Goal: Information Seeking & Learning: Find specific page/section

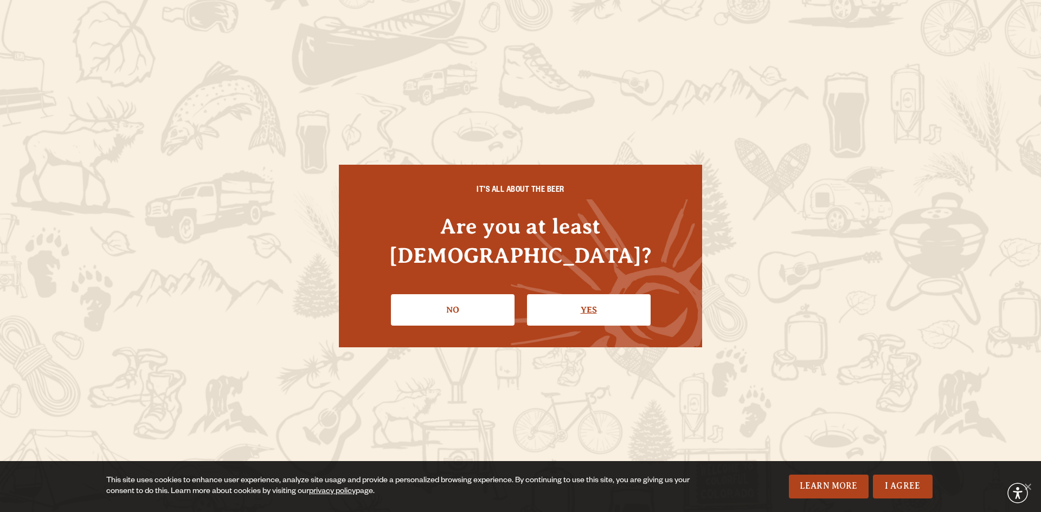
click at [581, 294] on link "Yes" at bounding box center [589, 309] width 124 height 31
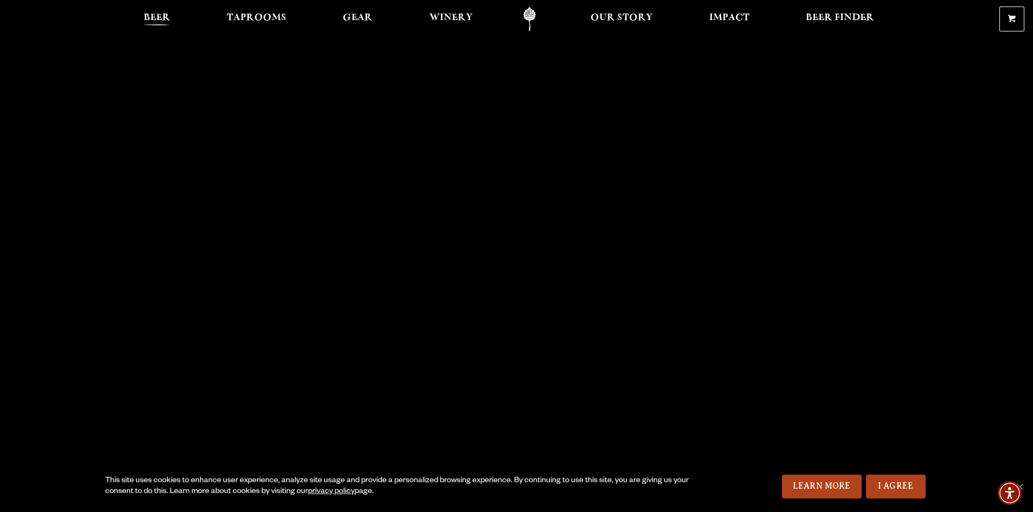
click at [156, 14] on span "Beer" at bounding box center [157, 18] width 27 height 9
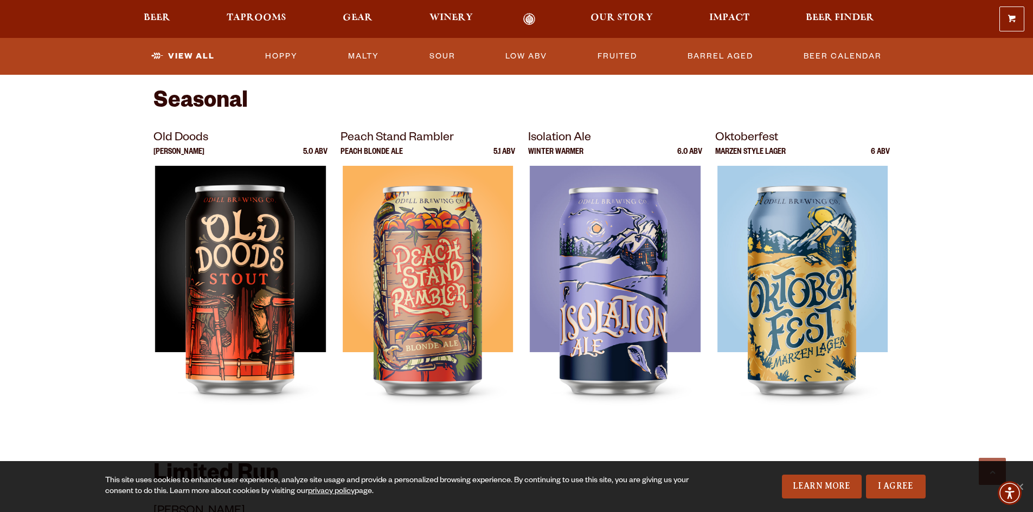
scroll to position [1464, 0]
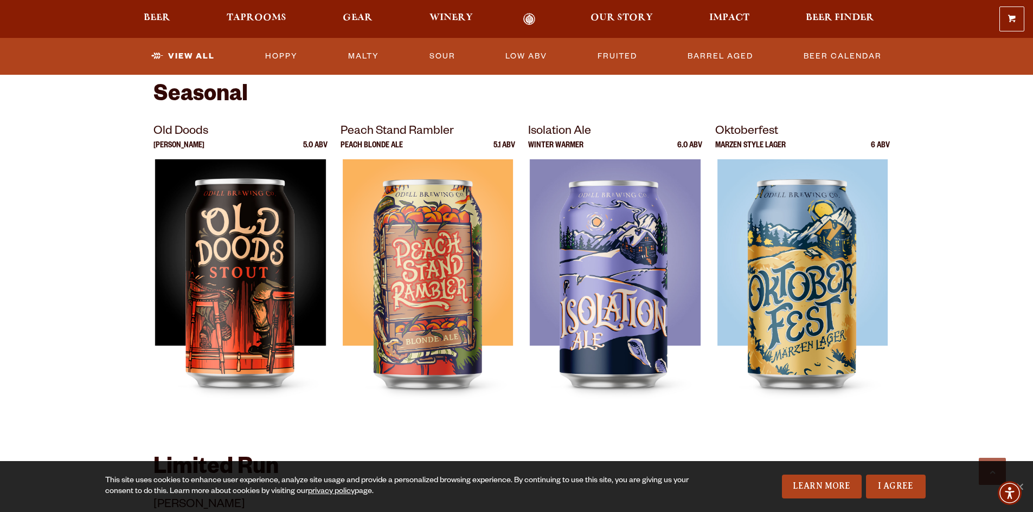
click at [437, 441] on section "Showing: 24 Beers Year Round [GEOGRAPHIC_DATA] Lager 4.7 ABV 90 Shilling Ale IPA" at bounding box center [516, 91] width 1033 height 2171
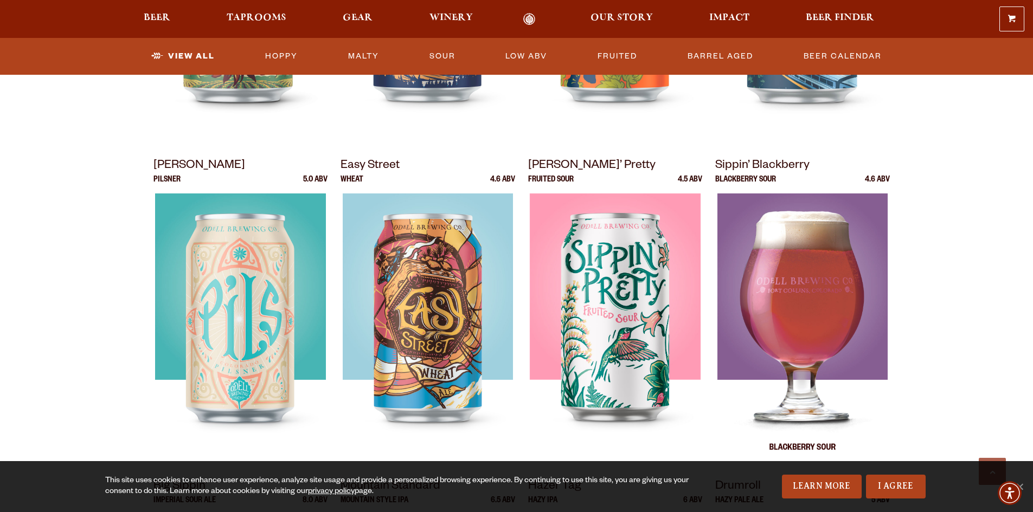
scroll to position [705, 0]
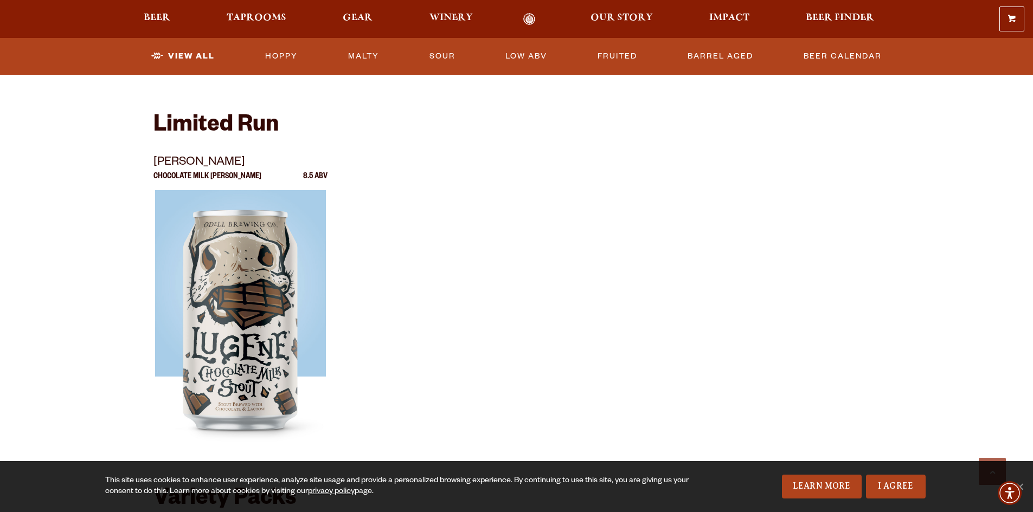
scroll to position [1844, 0]
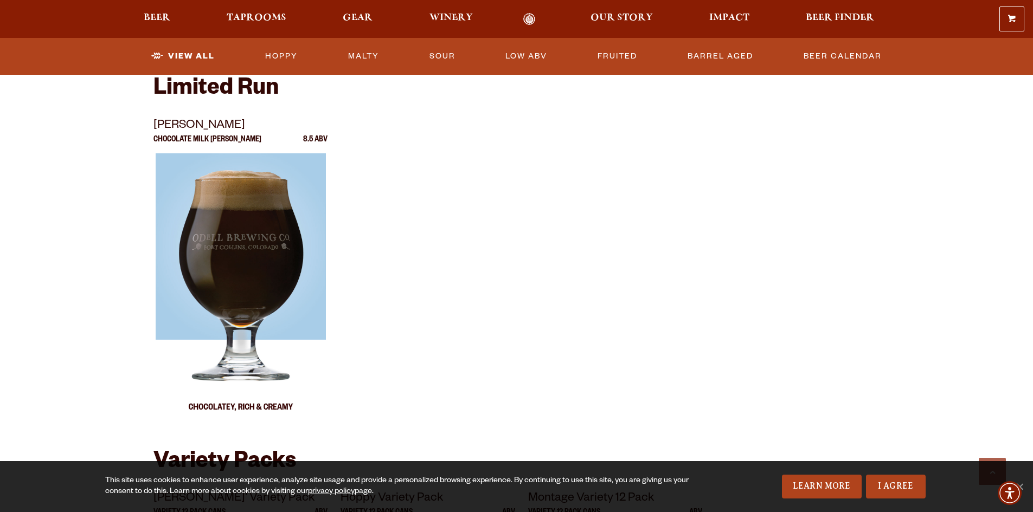
click at [266, 312] on img at bounding box center [240, 288] width 170 height 271
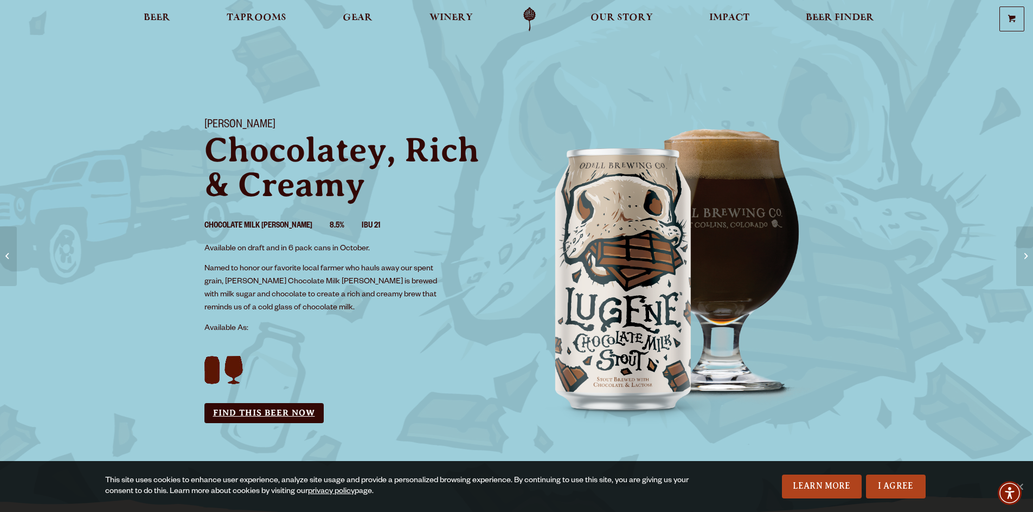
click at [274, 410] on link "Find this Beer Now" at bounding box center [263, 413] width 119 height 20
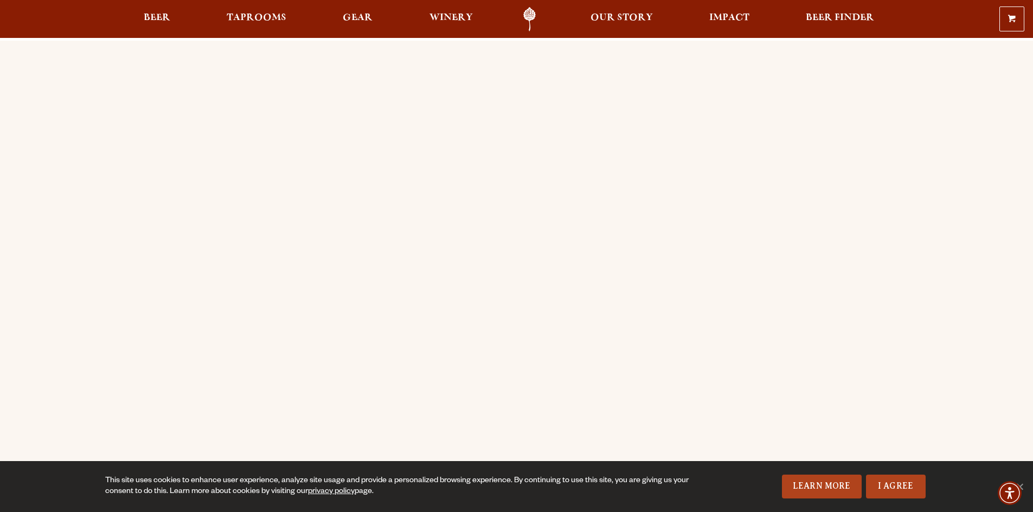
drag, startPoint x: 927, startPoint y: 252, endPoint x: 937, endPoint y: 255, distance: 10.8
click at [927, 252] on div "Order Online Order Odell beer or OBC Wine online for delivery or pick-up from a…" at bounding box center [516, 430] width 1033 height 778
